Goal: Information Seeking & Learning: Learn about a topic

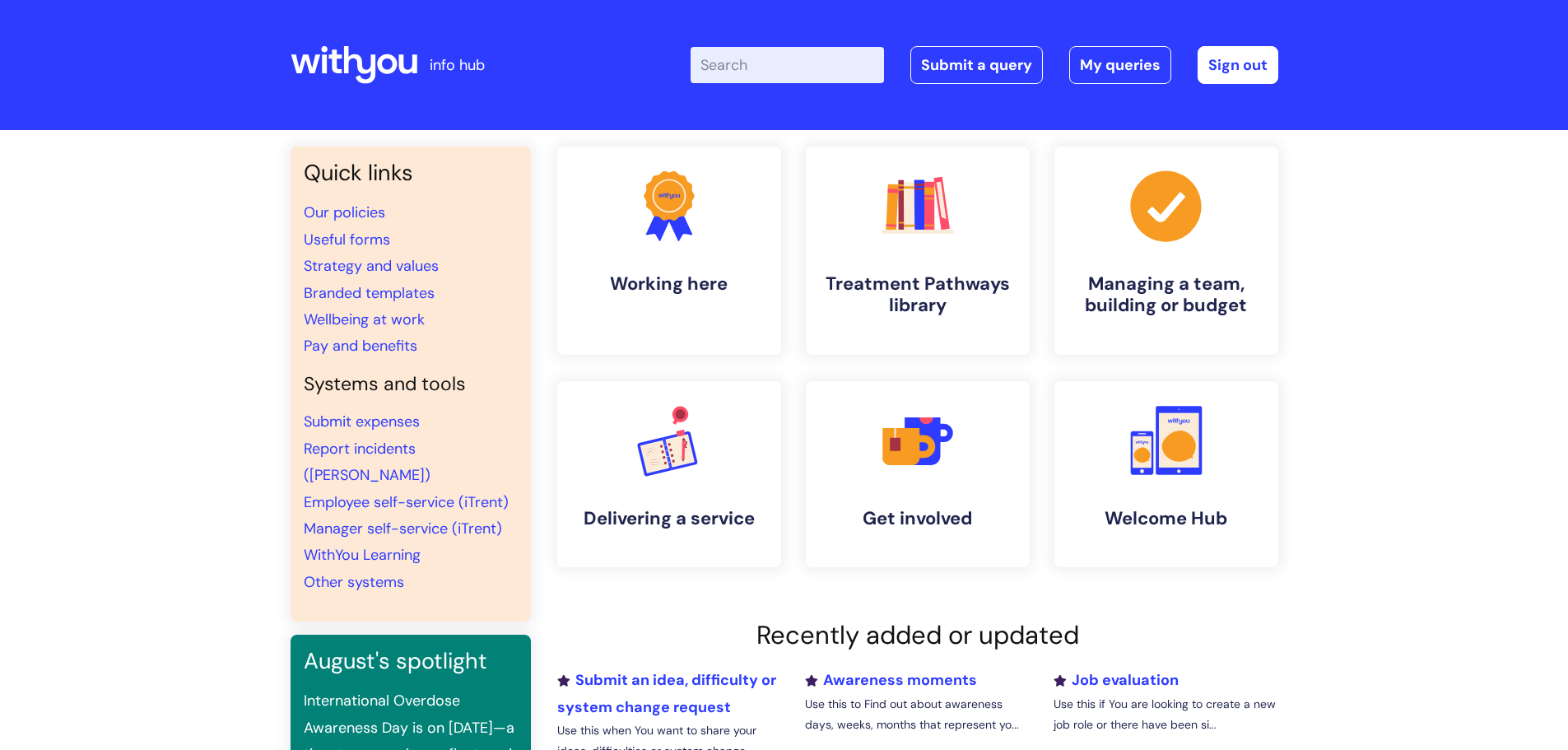
click at [778, 67] on input "Enter your search term here..." at bounding box center [787, 65] width 193 height 37
type input "central rede"
click button "Search" at bounding box center [0, 0] width 0 height 0
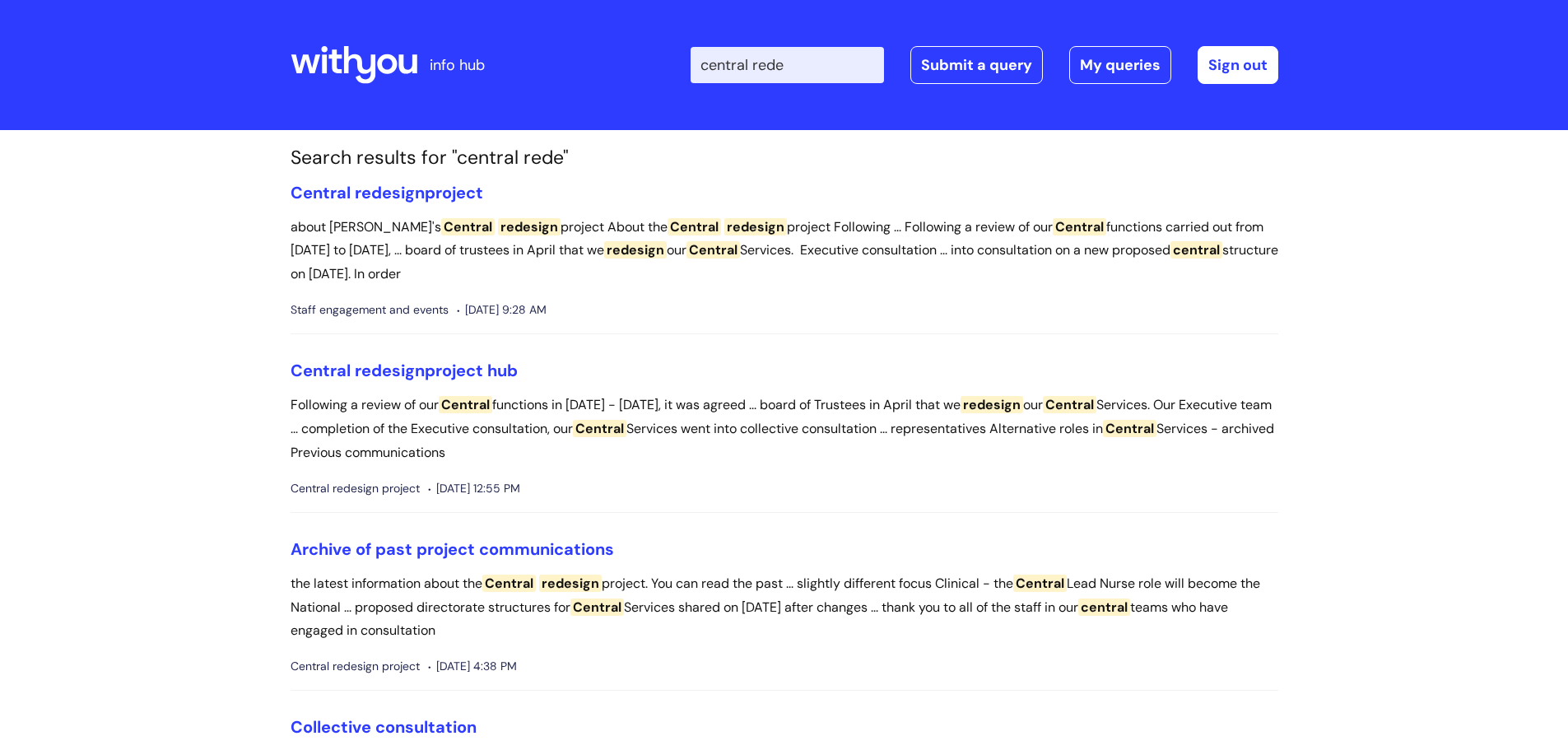
click at [426, 386] on li "Central redesign project hub Following a review of our Central functions in Feb…" at bounding box center [784, 437] width 987 height 152
click at [439, 374] on link "Central redesign project hub" at bounding box center [404, 370] width 227 height 21
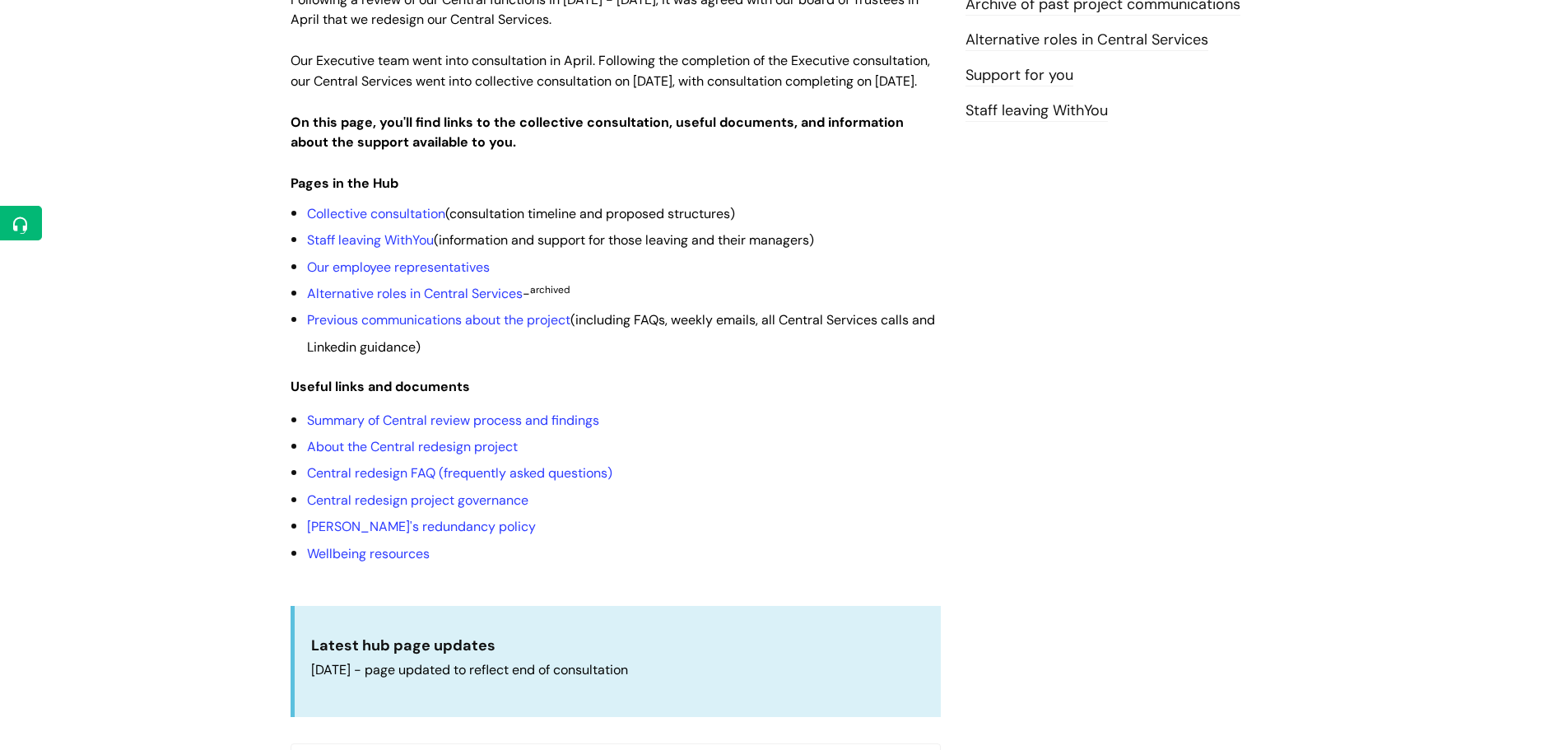
scroll to position [329, 0]
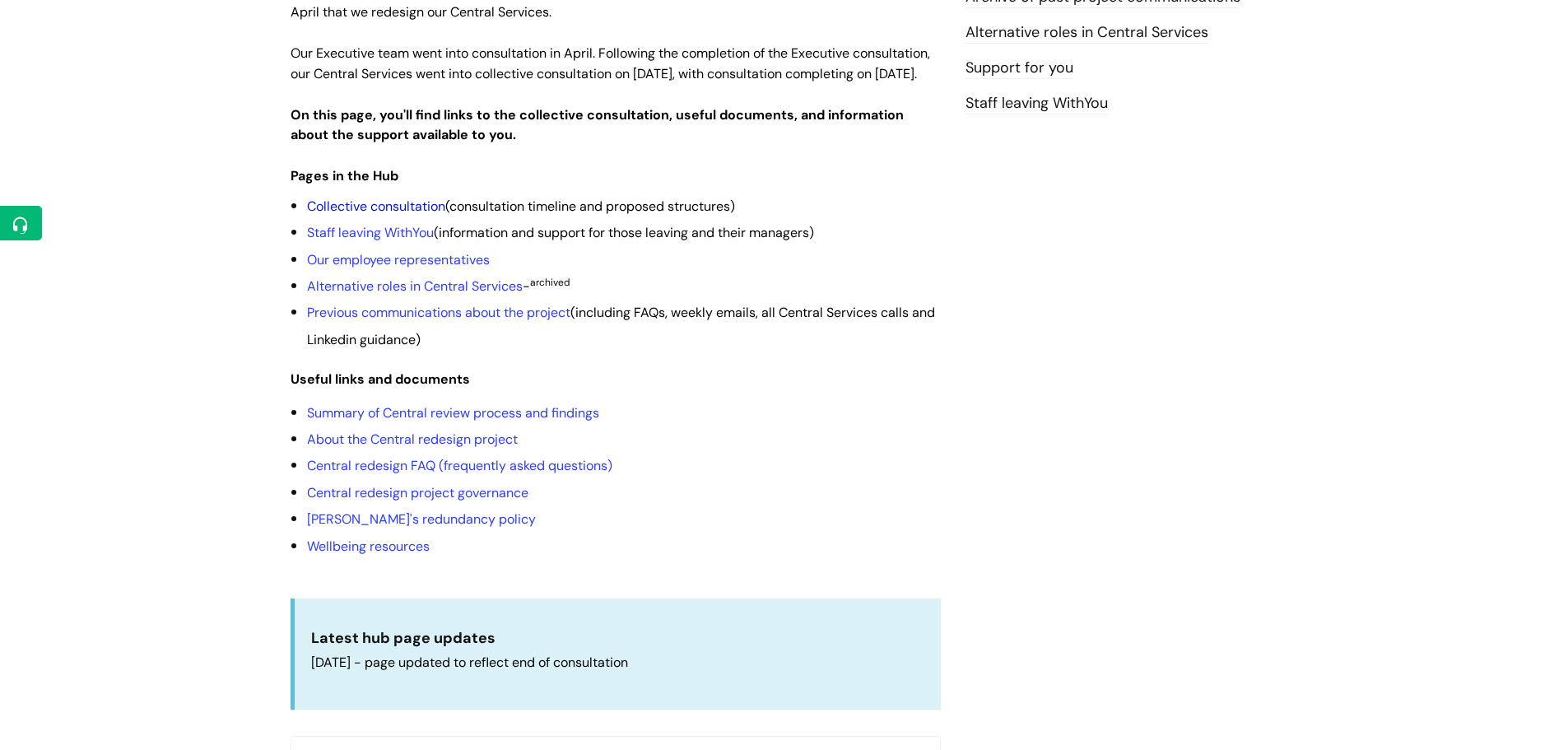
click at [403, 215] on link "Collective consultation" at bounding box center [376, 206] width 138 height 17
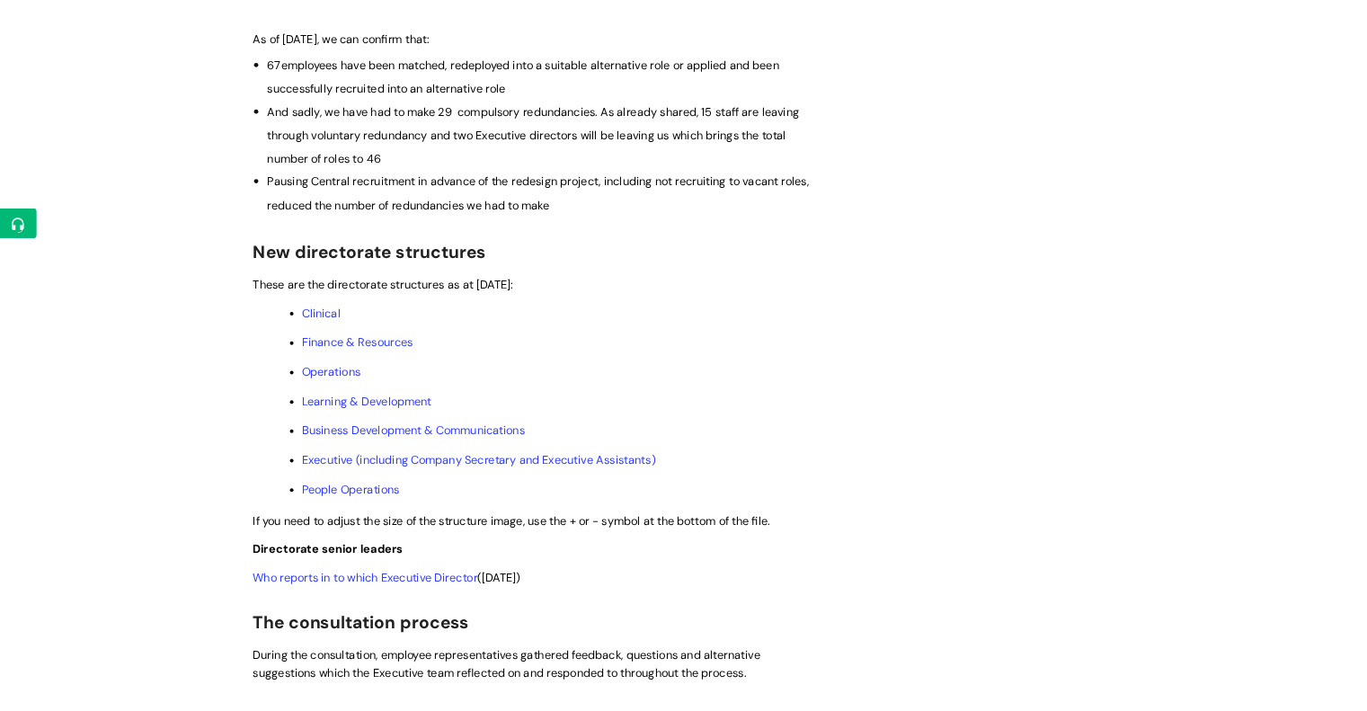
scroll to position [719, 0]
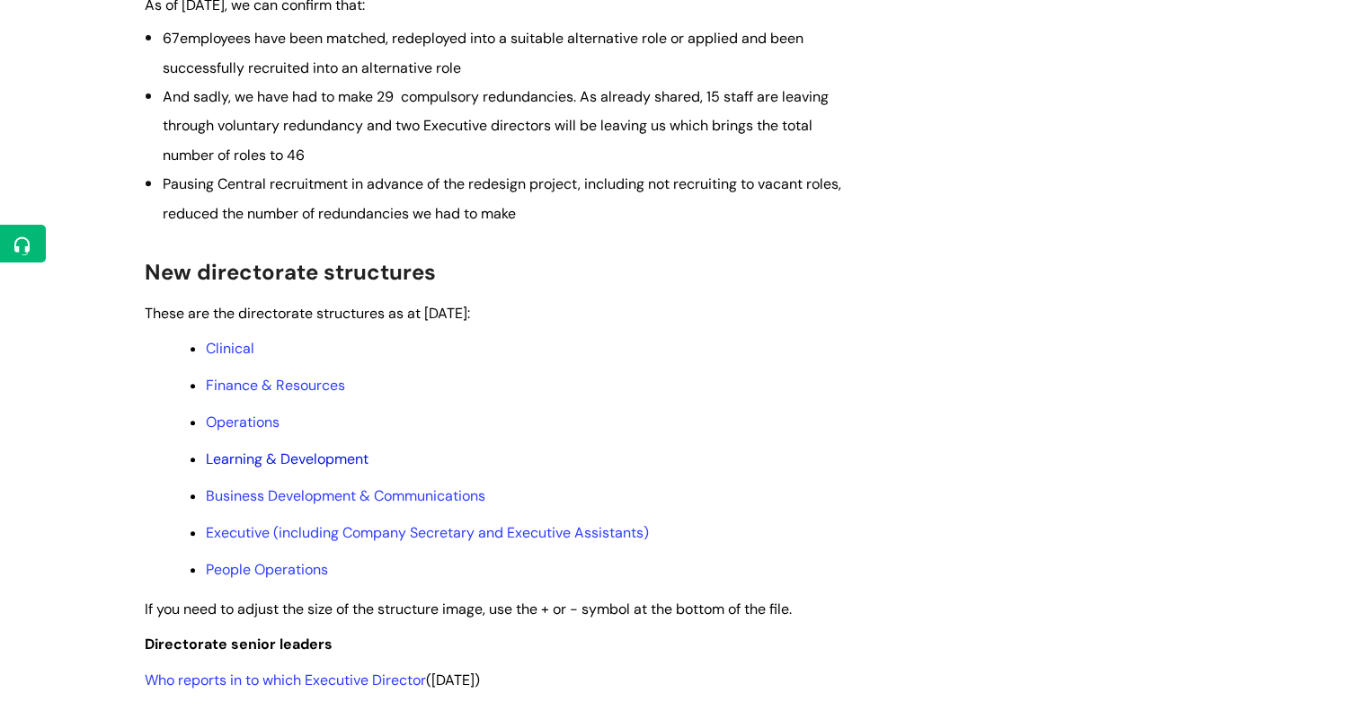
click at [316, 468] on link "Learning & Development" at bounding box center [287, 458] width 163 height 19
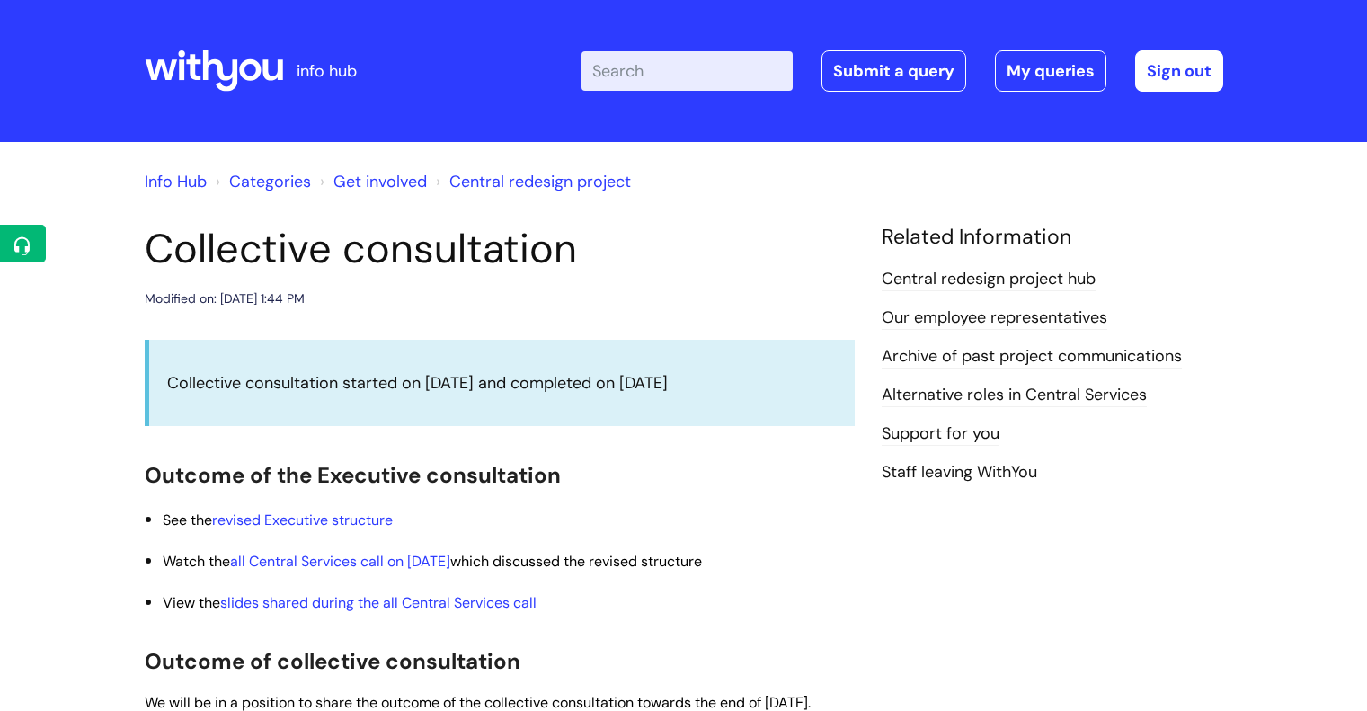
scroll to position [719, 0]
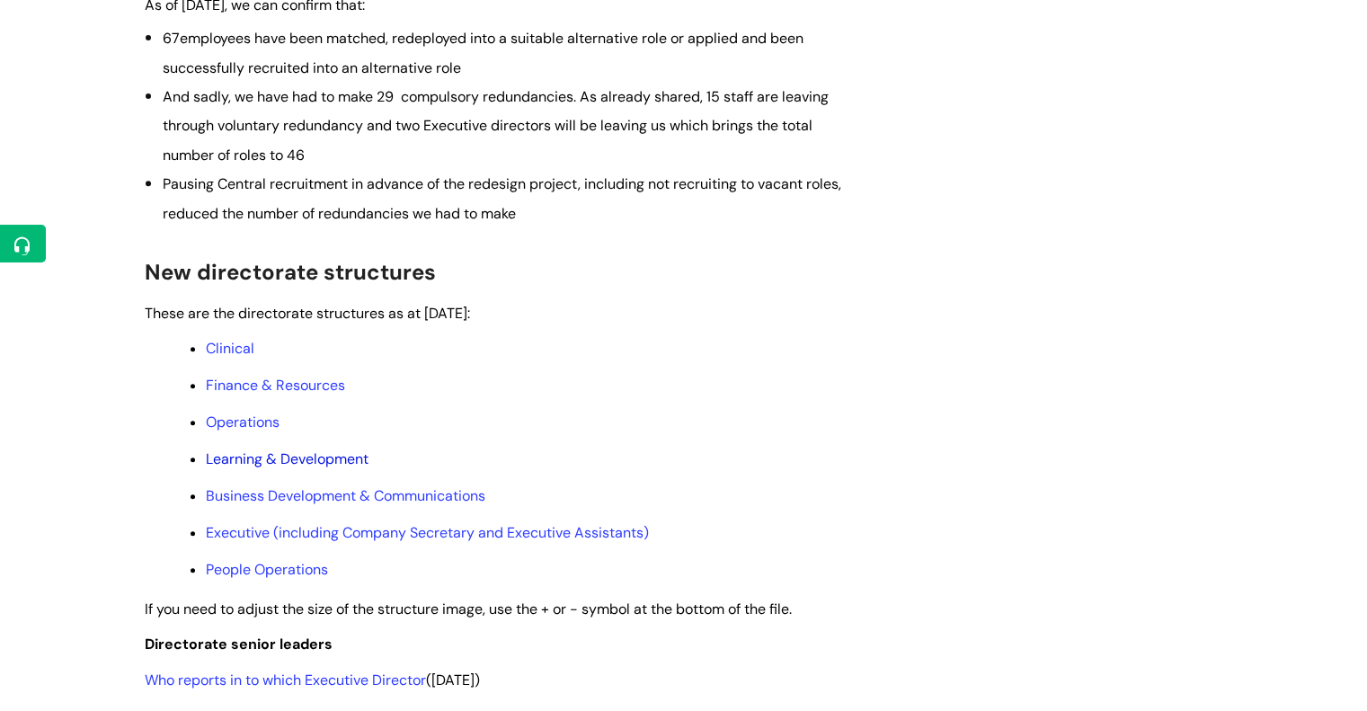
click at [284, 468] on link "Learning & Development" at bounding box center [287, 458] width 163 height 19
click at [247, 431] on link "Operations" at bounding box center [243, 421] width 74 height 19
click at [271, 394] on link "Finance & Resources" at bounding box center [275, 385] width 139 height 19
click at [226, 358] on link "Clinical" at bounding box center [230, 348] width 49 height 19
